Goal: Task Accomplishment & Management: Complete application form

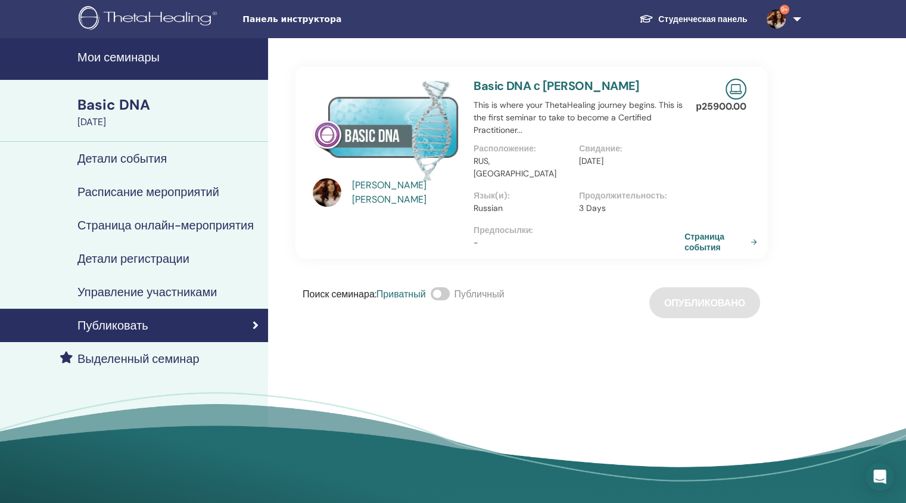
click at [143, 60] on h4 "Мои семинары" at bounding box center [168, 57] width 183 height 14
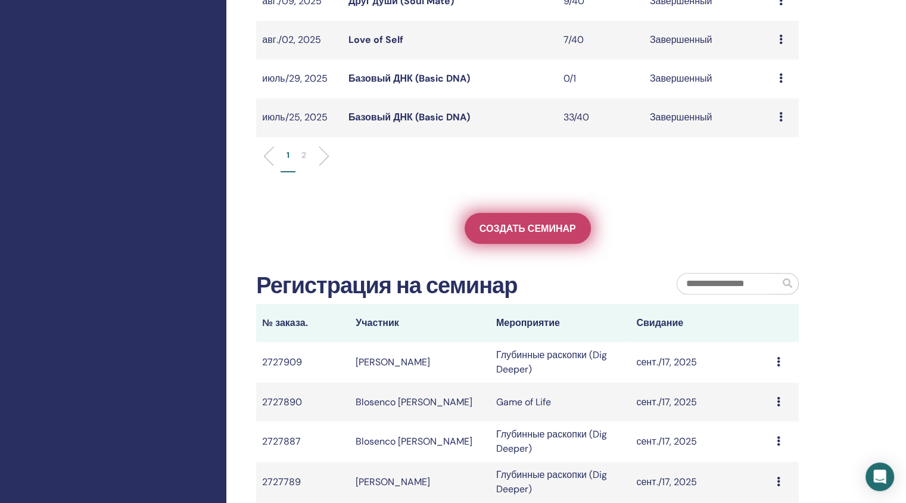
scroll to position [478, 0]
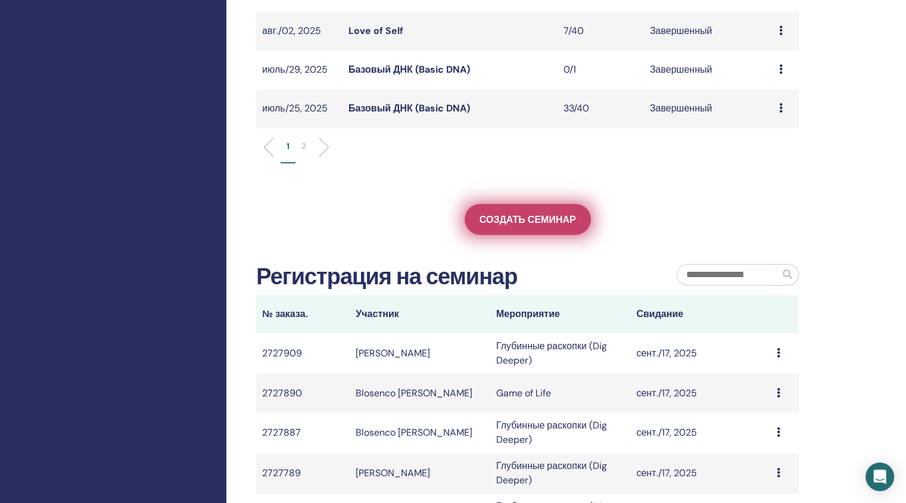
click at [520, 216] on span "Создать семинар" at bounding box center [527, 219] width 96 height 13
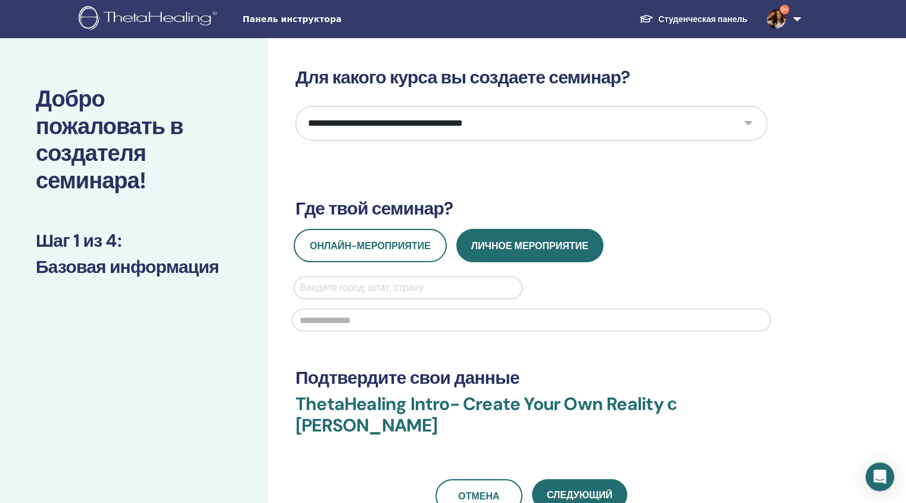
click at [431, 128] on select "**********" at bounding box center [531, 123] width 472 height 35
select select "*"
click at [295, 106] on select "**********" at bounding box center [531, 123] width 472 height 35
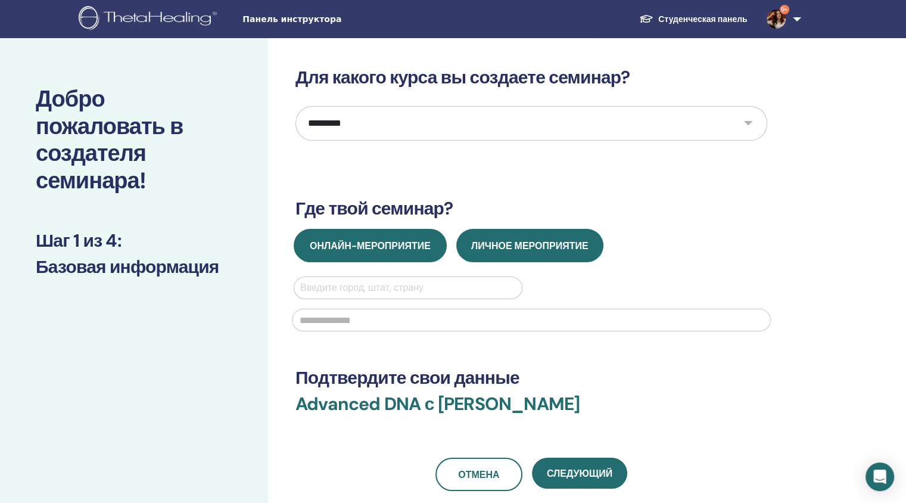
click at [371, 260] on button "Онлайн-мероприятие" at bounding box center [370, 245] width 153 height 33
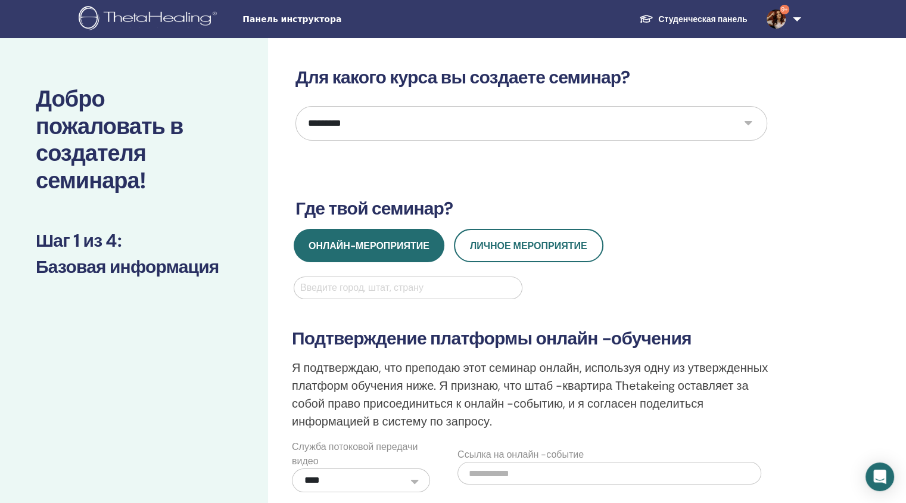
click at [342, 286] on div at bounding box center [408, 287] width 216 height 17
type input "******"
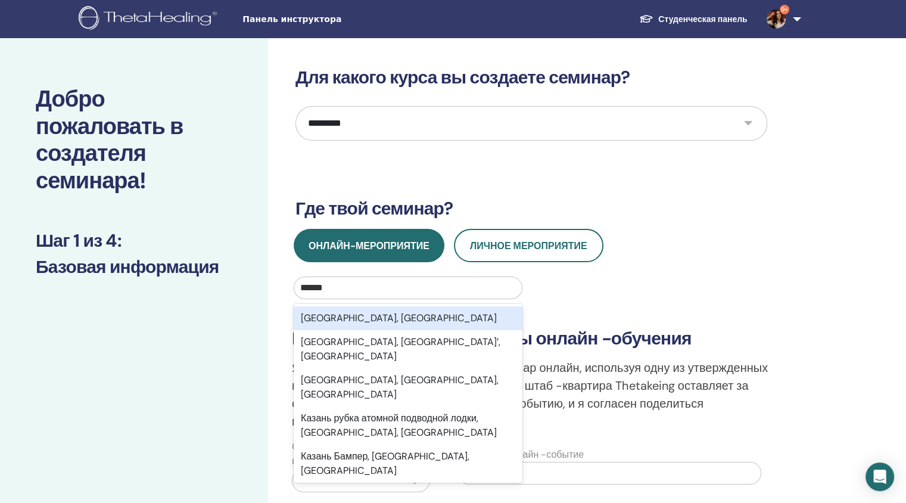
click at [342, 311] on div "Казань, Татарстан республика" at bounding box center [408, 318] width 229 height 24
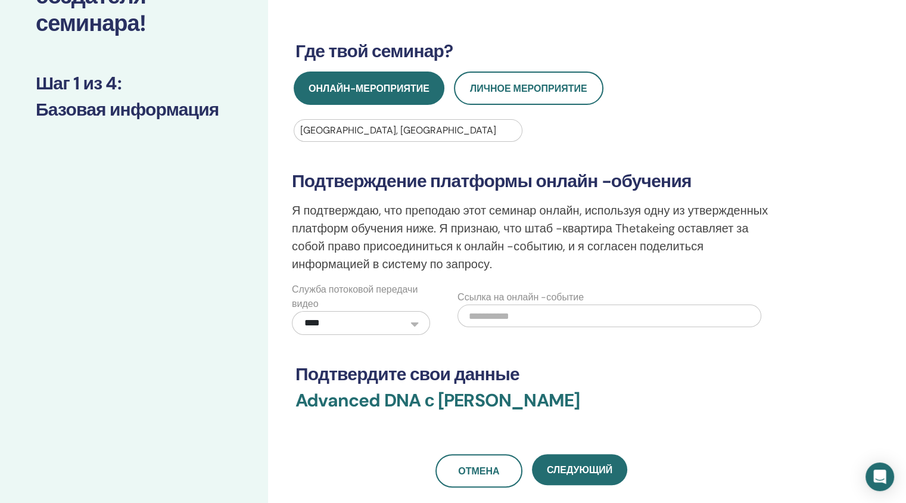
scroll to position [170, 0]
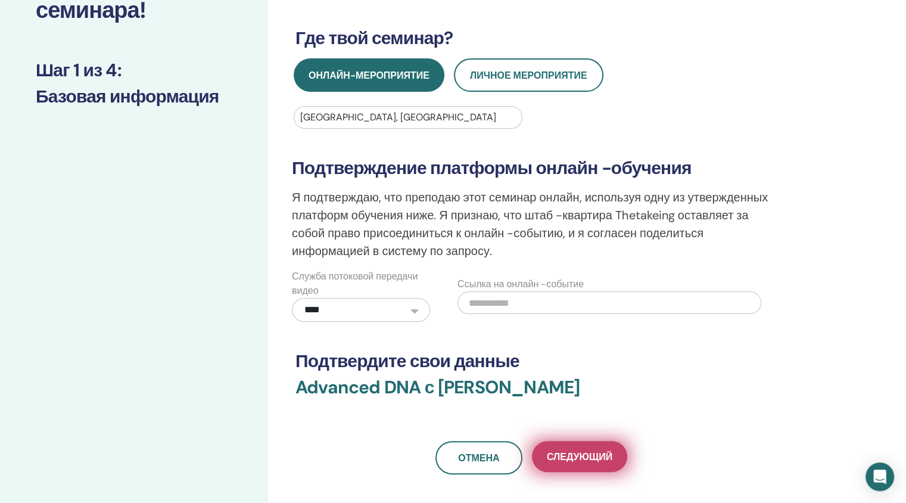
click at [562, 462] on button "Следующий" at bounding box center [579, 456] width 95 height 31
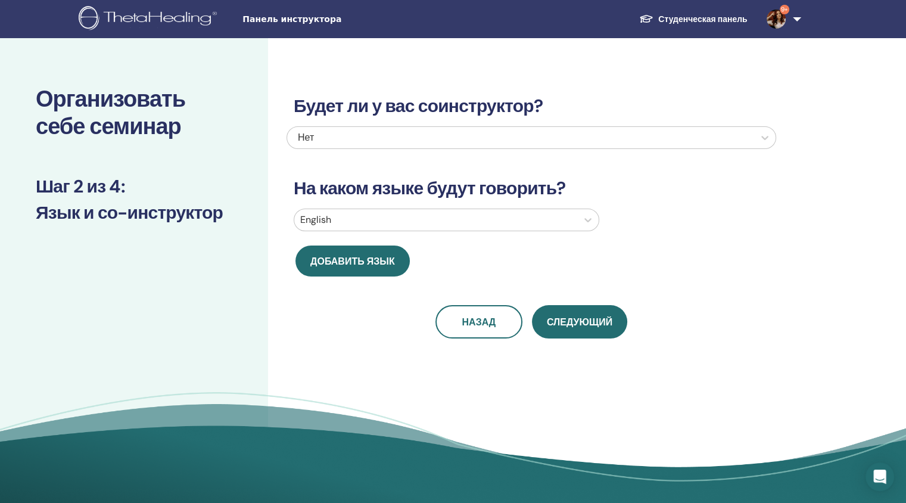
scroll to position [2, 0]
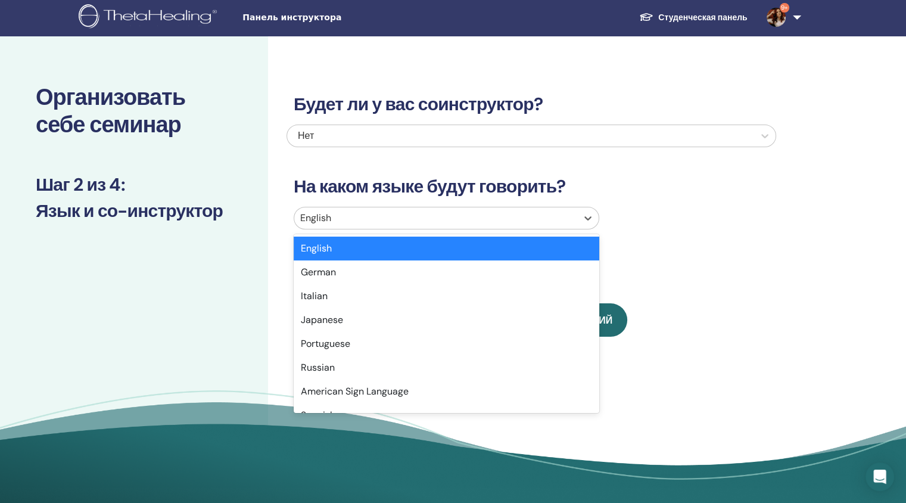
click at [331, 210] on div at bounding box center [435, 218] width 271 height 17
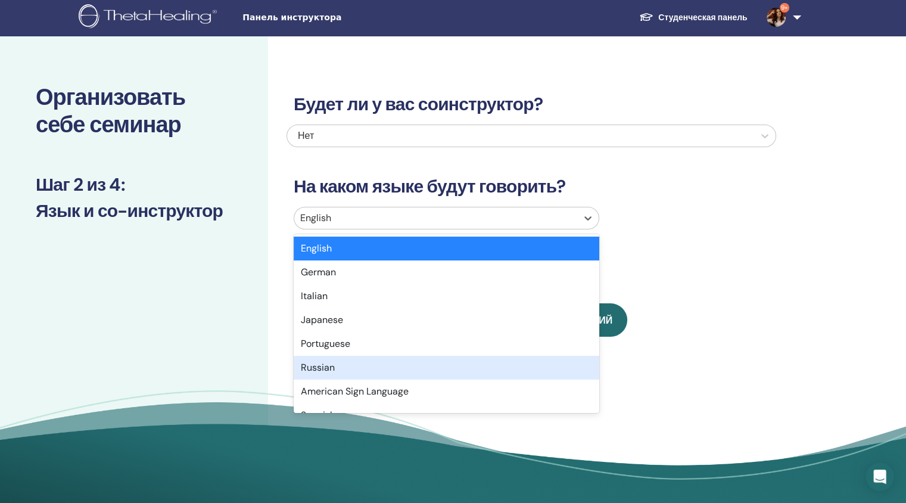
click at [321, 372] on div "Russian" at bounding box center [447, 368] width 306 height 24
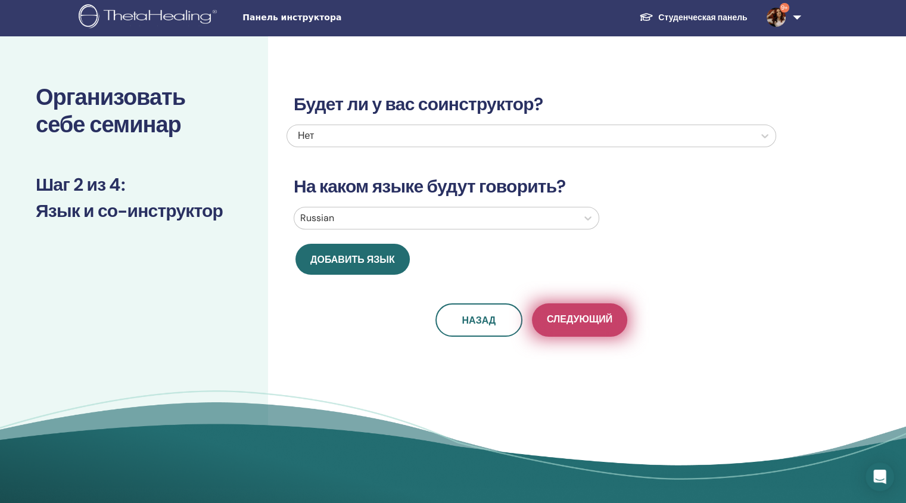
click at [560, 308] on button "Следующий" at bounding box center [579, 319] width 95 height 33
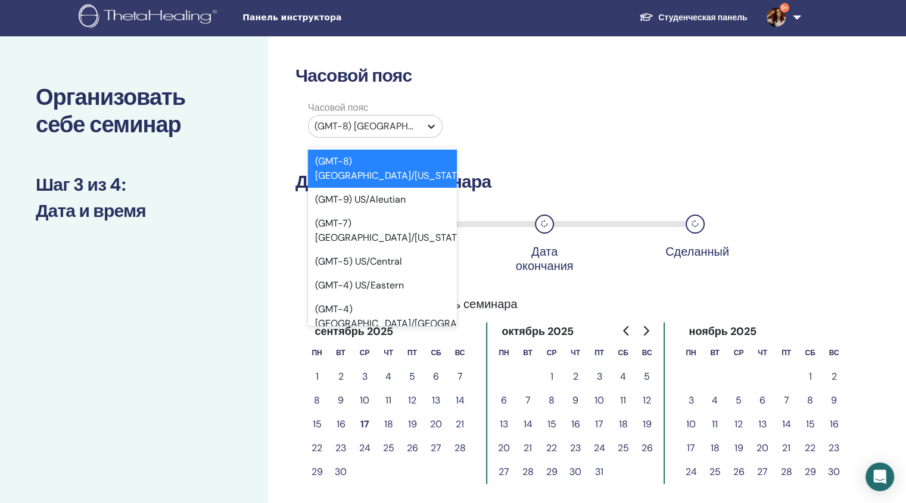
click at [422, 131] on div at bounding box center [430, 126] width 21 height 21
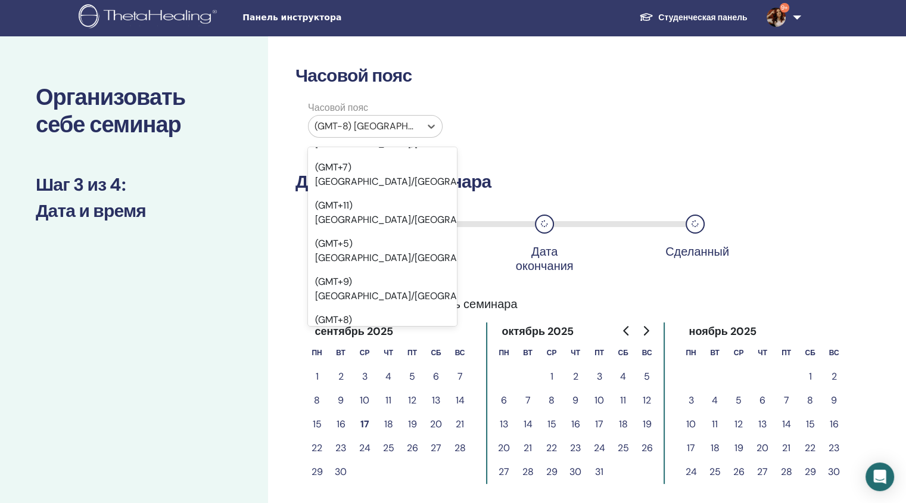
scroll to position [12655, 0]
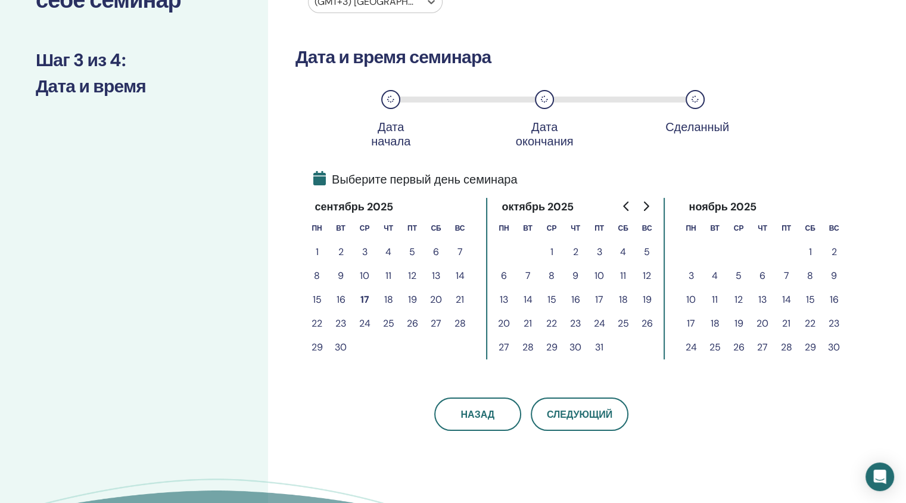
scroll to position [128, 0]
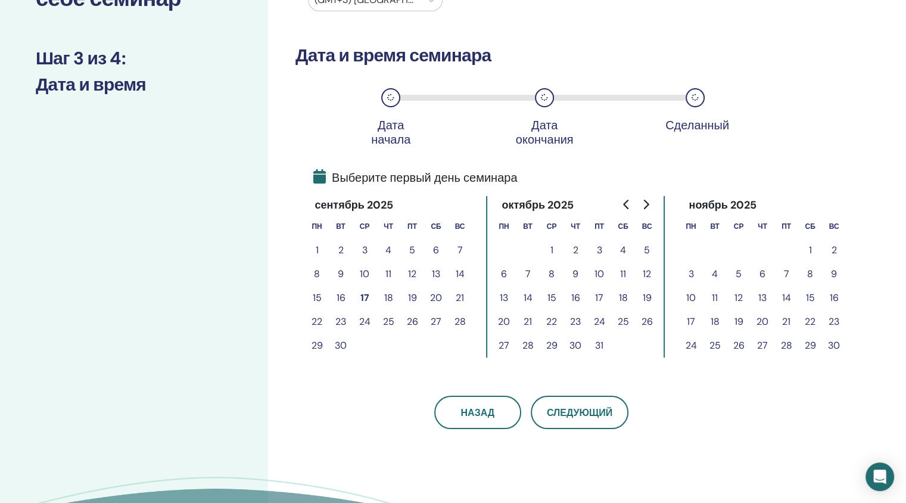
click at [320, 318] on button "22" at bounding box center [317, 322] width 24 height 24
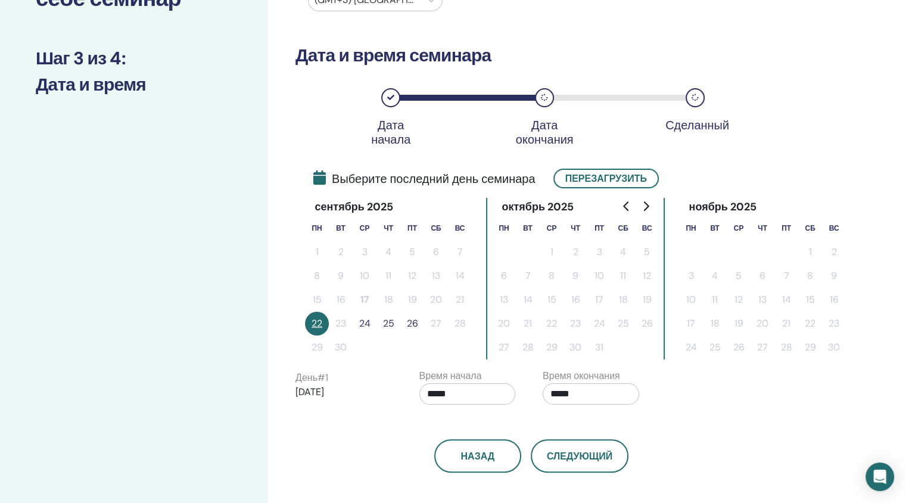
click at [367, 322] on button "24" at bounding box center [365, 323] width 24 height 24
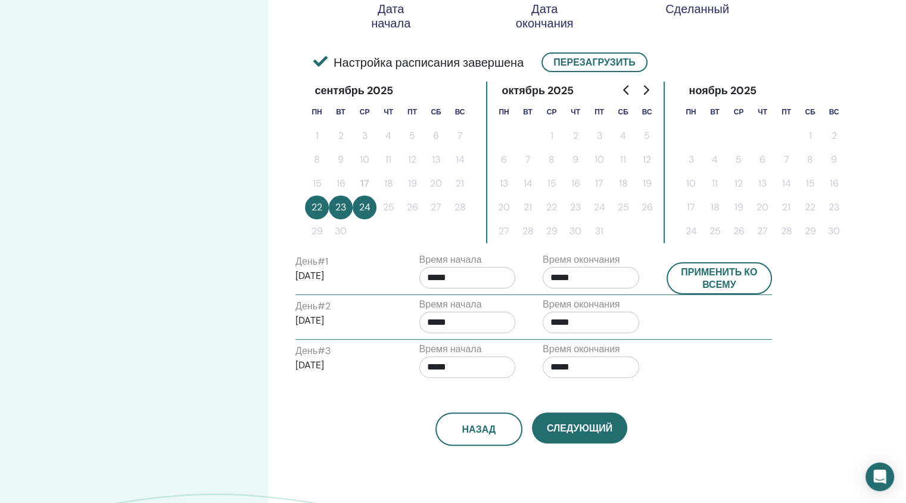
scroll to position [245, 0]
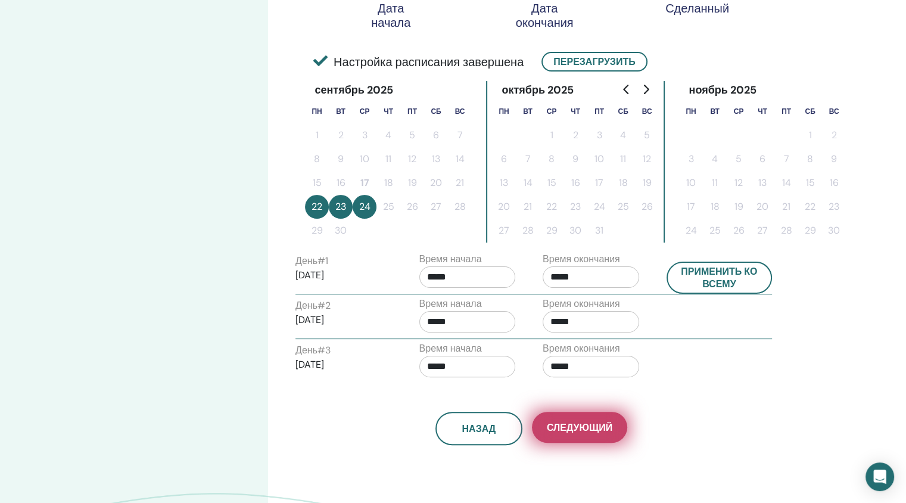
click at [568, 427] on span "Следующий" at bounding box center [580, 427] width 66 height 13
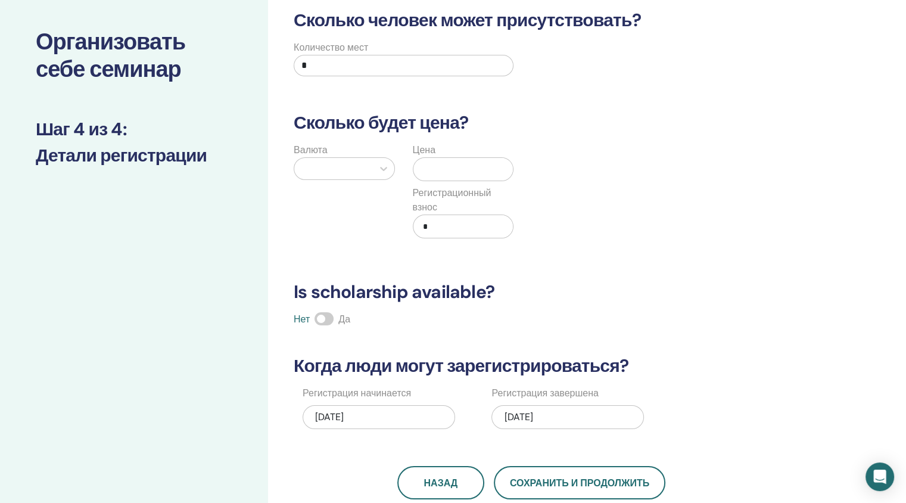
scroll to position [57, 0]
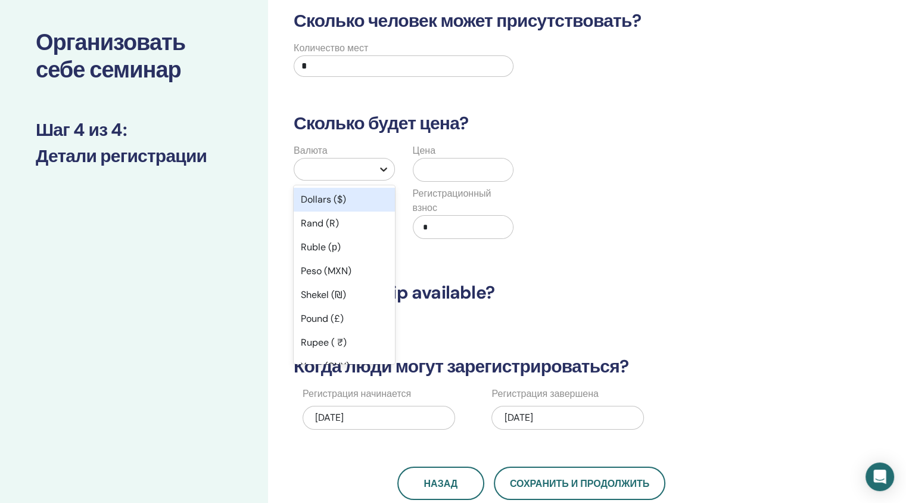
click at [376, 167] on div at bounding box center [383, 168] width 21 height 21
click at [343, 250] on div "Ruble (р)" at bounding box center [344, 247] width 101 height 24
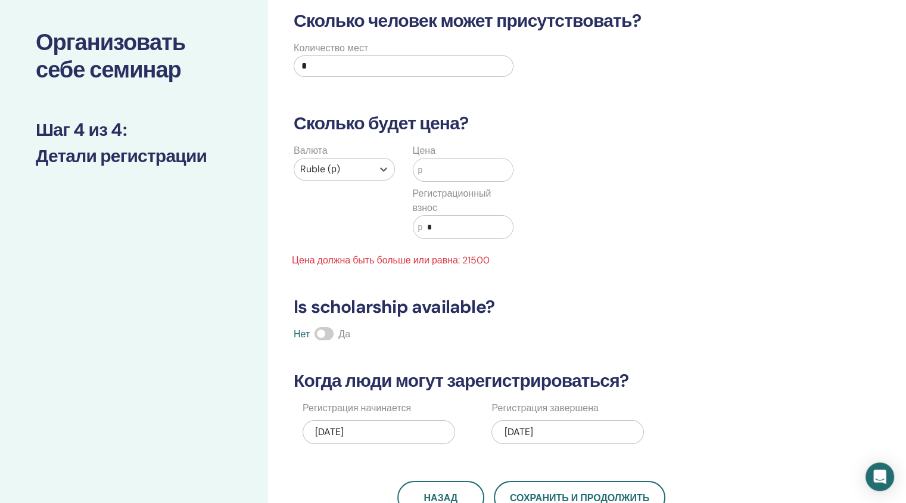
click at [463, 170] on input "text" at bounding box center [467, 169] width 91 height 23
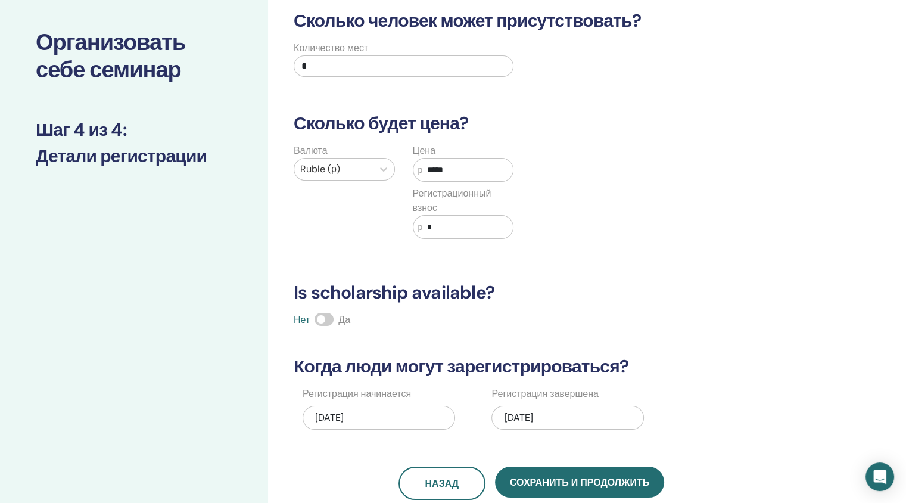
type input "*****"
click at [629, 208] on div "Валюта Ruble (р) Цена р ***** Регистрационный взнос р *" at bounding box center [523, 199] width 490 height 110
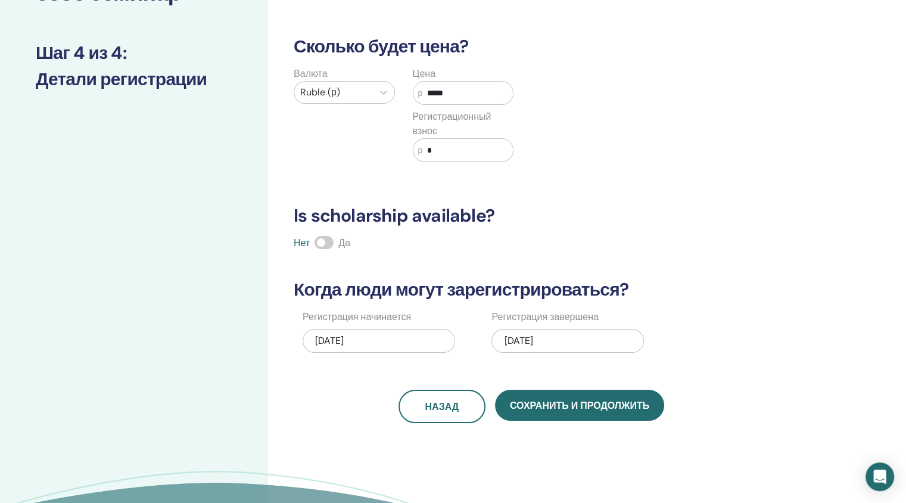
scroll to position [135, 0]
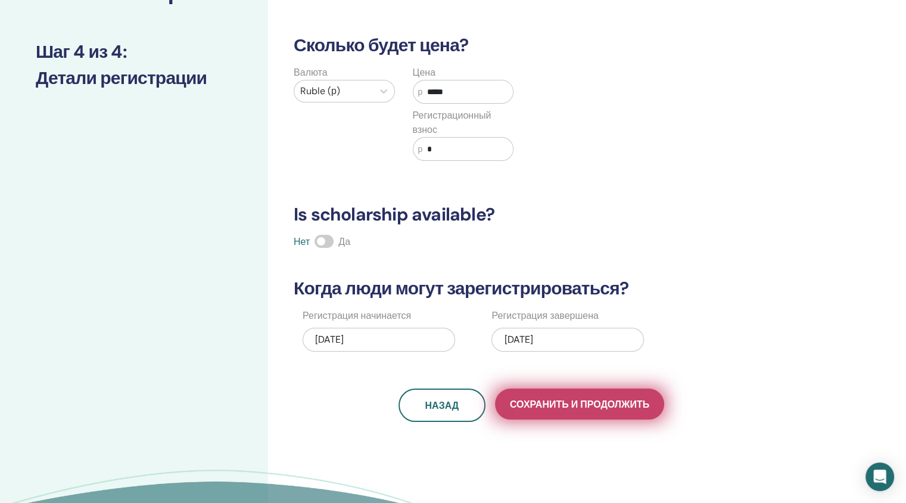
click at [559, 403] on span "Сохранить и продолжить" at bounding box center [579, 404] width 139 height 13
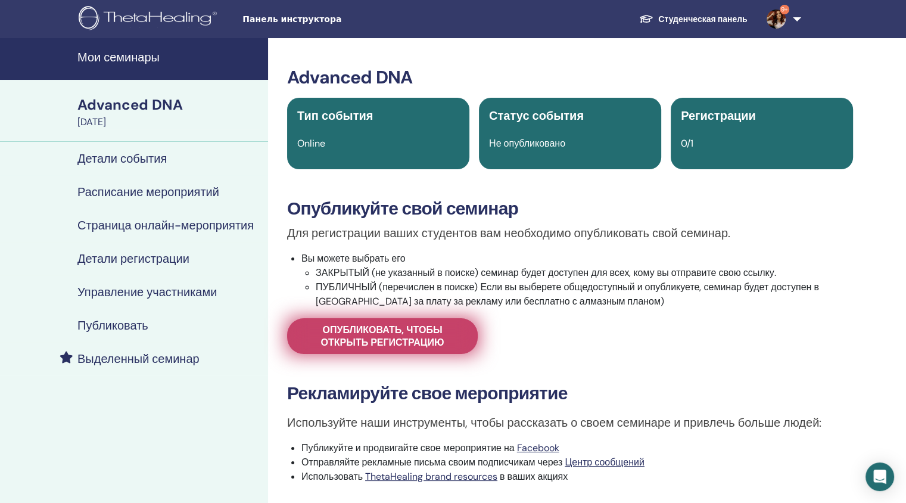
click at [392, 341] on span "Опубликовать, чтобы открыть регистрацию" at bounding box center [382, 335] width 161 height 25
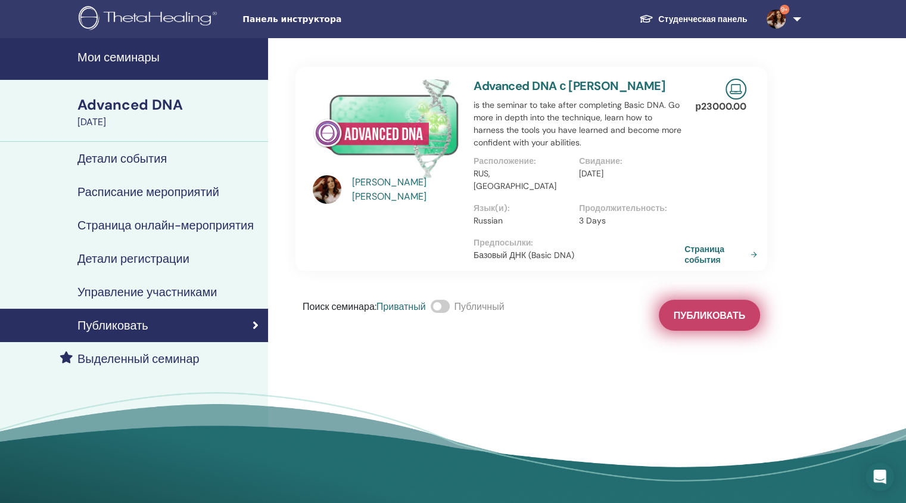
click at [684, 314] on span "Публиковать" at bounding box center [709, 315] width 71 height 13
click at [713, 257] on link "Страница события" at bounding box center [724, 254] width 77 height 21
